Goal: Transaction & Acquisition: Purchase product/service

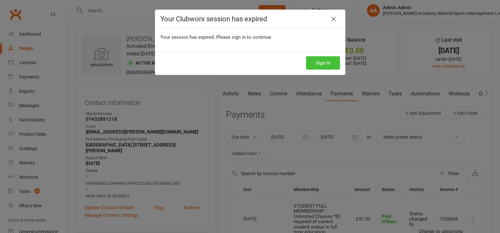
click at [331, 62] on button "Sign In" at bounding box center [323, 62] width 34 height 13
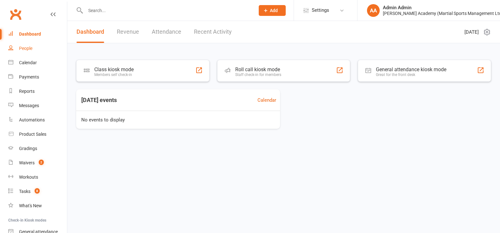
click at [38, 45] on link "People" at bounding box center [37, 48] width 59 height 14
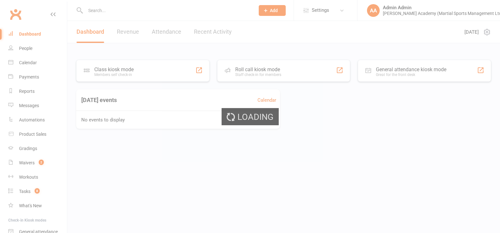
select select "100"
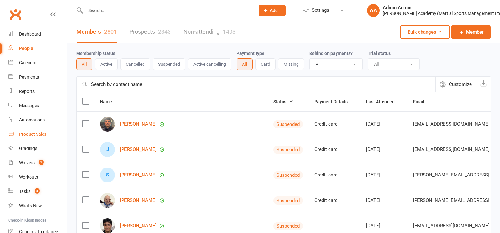
click at [34, 133] on div "Product Sales" at bounding box center [32, 133] width 27 height 5
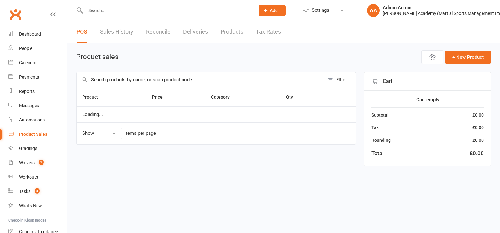
select select "100"
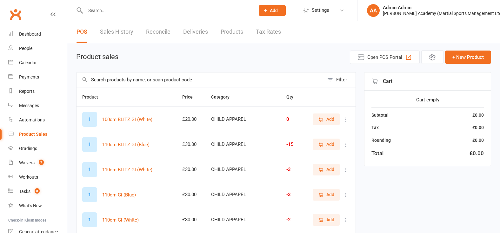
drag, startPoint x: 129, startPoint y: 11, endPoint x: 121, endPoint y: 10, distance: 8.0
click at [129, 11] on input "text" at bounding box center [167, 10] width 167 height 9
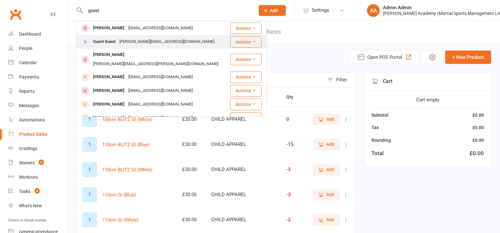
type input "guest"
click at [125, 41] on div "maggie@raystevensacademy.co.uk" at bounding box center [166, 41] width 99 height 9
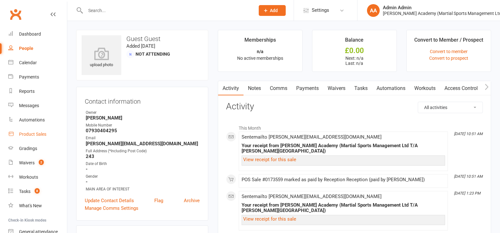
click at [25, 135] on div "Product Sales" at bounding box center [32, 133] width 27 height 5
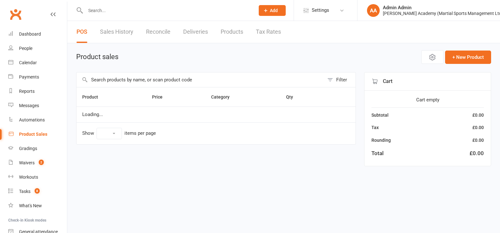
select select "100"
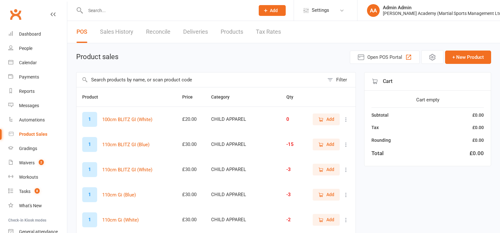
click at [184, 78] on input "text" at bounding box center [201, 79] width 248 height 15
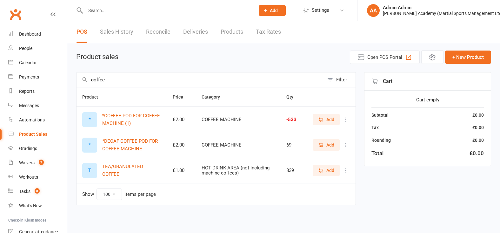
type input "coffee"
click at [319, 120] on icon "button" at bounding box center [321, 120] width 6 height 6
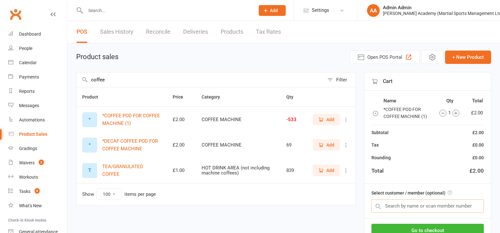
click at [411, 211] on input "text" at bounding box center [427, 205] width 112 height 13
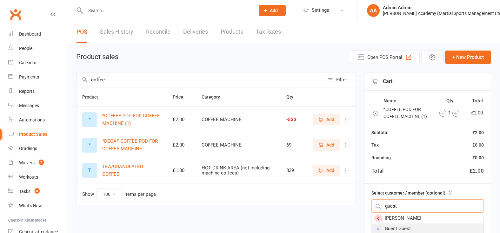
type input "guest"
click at [441, 232] on div "Guest Guest" at bounding box center [428, 228] width 112 height 10
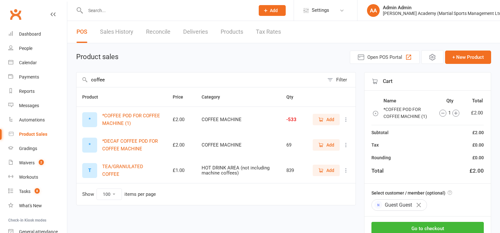
click at [422, 222] on div "Go to checkout Park Void" at bounding box center [427, 237] width 126 height 42
click at [420, 226] on button "Go to checkout" at bounding box center [427, 228] width 112 height 13
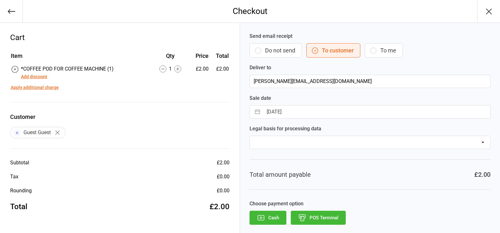
click at [324, 213] on button "POS Terminal" at bounding box center [318, 218] width 55 height 14
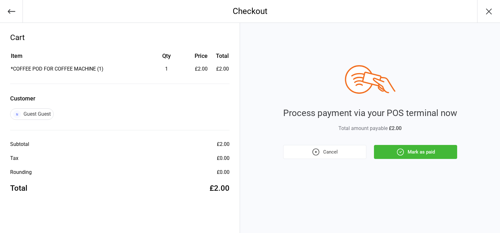
drag, startPoint x: 412, startPoint y: 155, endPoint x: 415, endPoint y: 149, distance: 7.1
click at [412, 155] on button "Mark as paid" at bounding box center [415, 152] width 83 height 14
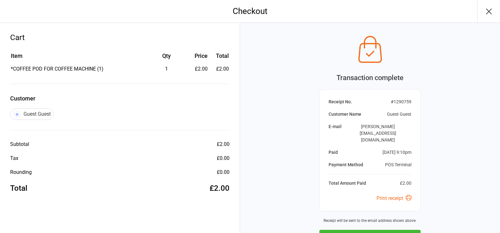
click at [395, 230] on button "Next Sale" at bounding box center [369, 237] width 101 height 14
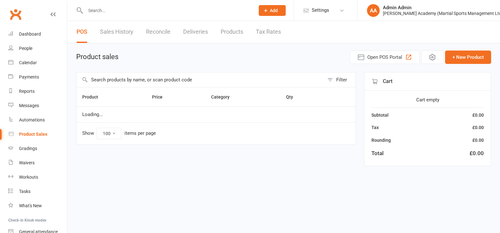
select select "100"
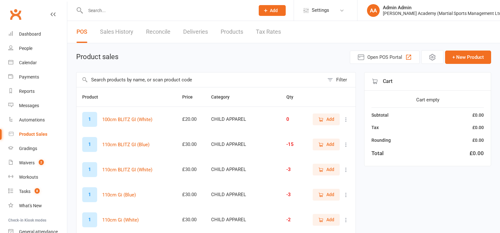
click at [141, 81] on input "text" at bounding box center [201, 79] width 248 height 15
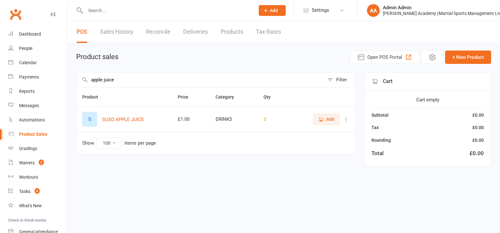
type input "apple juice"
click at [330, 122] on span "Add" at bounding box center [330, 119] width 8 height 7
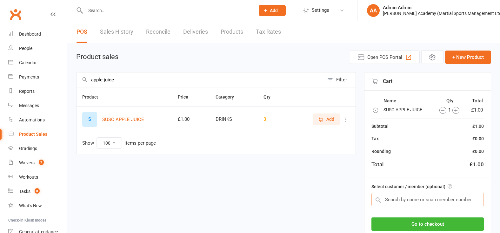
click at [417, 196] on input "text" at bounding box center [427, 199] width 112 height 13
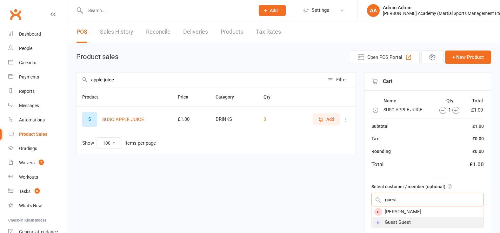
type input "guest"
click at [420, 221] on div "Guest Guest" at bounding box center [428, 222] width 112 height 10
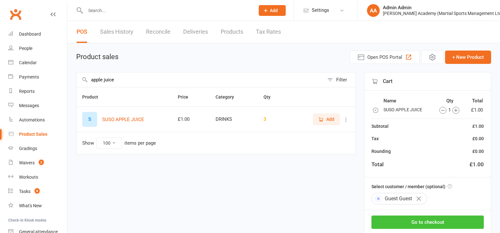
click at [421, 221] on button "Go to checkout" at bounding box center [427, 221] width 112 height 13
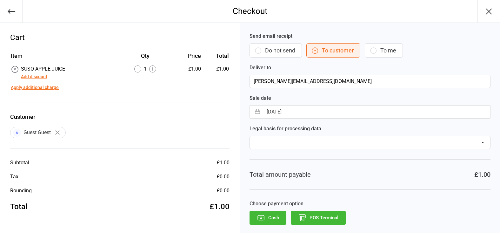
click at [326, 214] on button "POS Terminal" at bounding box center [318, 218] width 55 height 14
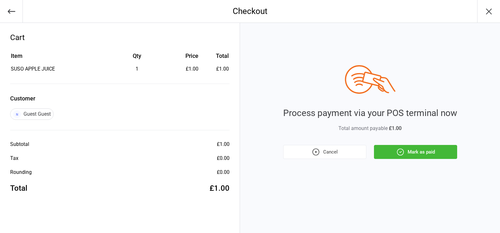
drag, startPoint x: 415, startPoint y: 162, endPoint x: 417, endPoint y: 159, distance: 3.4
click at [416, 161] on div "Process payment via your POS terminal now Total amount payable £1.00 Cancel Mar…" at bounding box center [370, 128] width 260 height 210
click at [418, 151] on button "Mark as paid" at bounding box center [415, 152] width 83 height 14
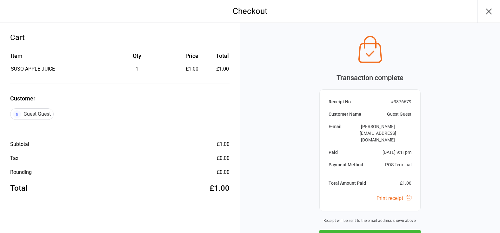
click at [352, 230] on button "Next Sale" at bounding box center [369, 237] width 101 height 14
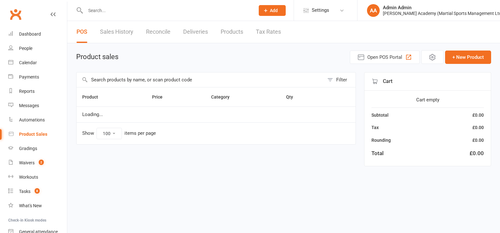
select select "100"
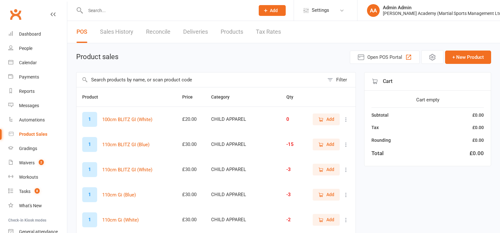
click at [166, 77] on input "text" at bounding box center [201, 79] width 248 height 15
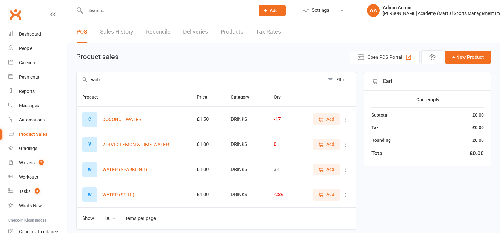
type input "water"
click at [322, 196] on icon "button" at bounding box center [321, 195] width 6 height 6
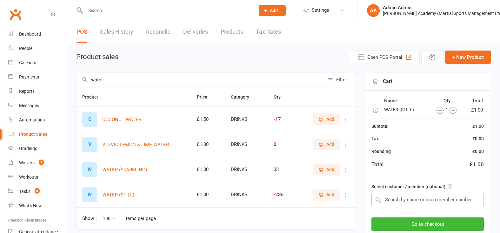
click at [396, 196] on input "text" at bounding box center [427, 199] width 112 height 13
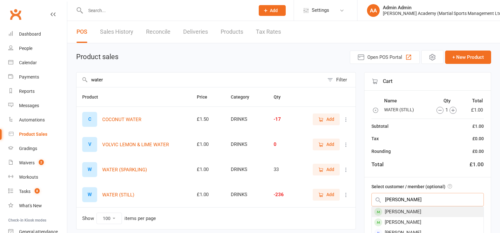
type input "emma love"
click at [438, 214] on div "Emma Love-Lecky" at bounding box center [428, 211] width 112 height 10
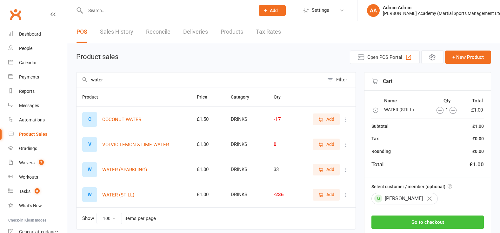
click at [415, 226] on button "Go to checkout" at bounding box center [427, 221] width 112 height 13
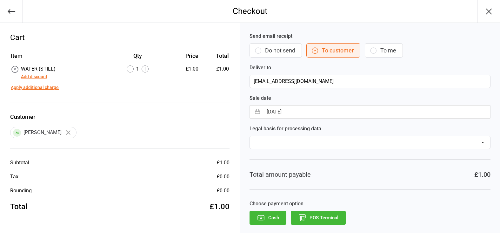
click at [321, 214] on button "POS Terminal" at bounding box center [318, 218] width 55 height 14
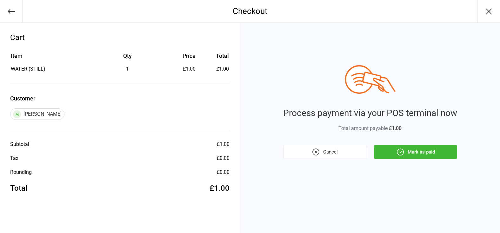
click at [411, 148] on button "Mark as paid" at bounding box center [415, 152] width 83 height 14
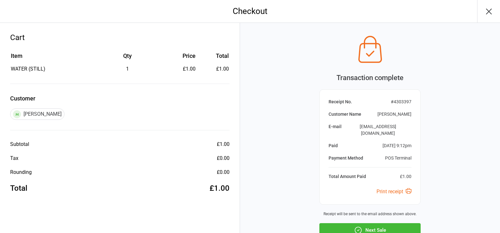
click at [408, 223] on button "Next Sale" at bounding box center [369, 230] width 101 height 14
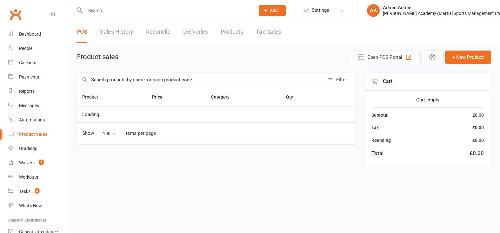
select select "100"
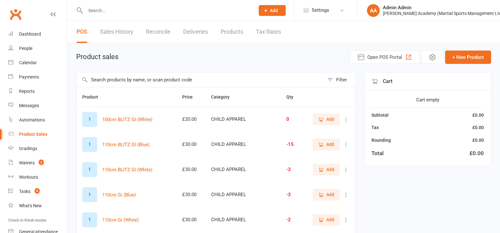
click at [163, 80] on input "text" at bounding box center [201, 79] width 248 height 15
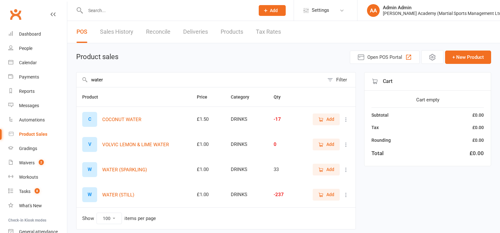
type input "water"
click at [332, 197] on span "Add" at bounding box center [330, 194] width 8 height 7
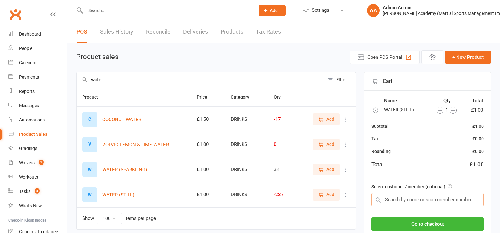
click at [392, 200] on input "text" at bounding box center [427, 199] width 112 height 13
type input "[PERSON_NAME]"
